Goal: Consume media (video, audio)

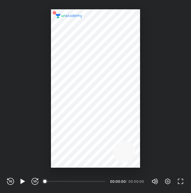
scroll to position [193, 191]
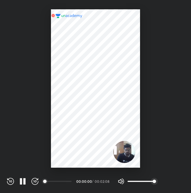
click at [163, 183] on div "Settings FULL SCREEN (F)" at bounding box center [172, 181] width 26 height 7
click at [159, 152] on div at bounding box center [95, 84] width 191 height 168
click at [185, 123] on div at bounding box center [95, 84] width 191 height 168
click at [185, 85] on div at bounding box center [95, 84] width 191 height 168
click at [171, 131] on div at bounding box center [95, 84] width 191 height 168
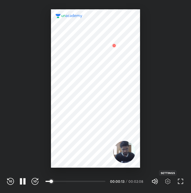
click at [167, 181] on icon "button" at bounding box center [168, 181] width 7 height 7
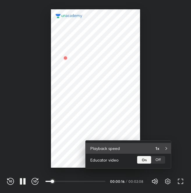
click at [162, 151] on div "1x" at bounding box center [161, 149] width 11 height 6
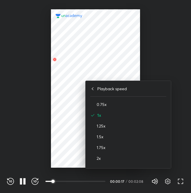
click at [155, 162] on div "2x" at bounding box center [128, 158] width 76 height 11
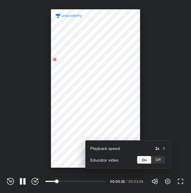
click at [100, 116] on div at bounding box center [95, 96] width 191 height 193
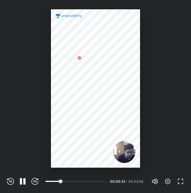
click at [100, 116] on div at bounding box center [95, 88] width 89 height 159
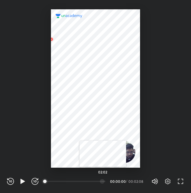
click at [103, 181] on div at bounding box center [102, 181] width 5 height 5
click at [96, 181] on div at bounding box center [95, 181] width 5 height 5
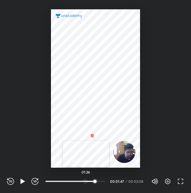
click at [86, 182] on div at bounding box center [85, 181] width 5 height 5
